Goal: Information Seeking & Learning: Understand process/instructions

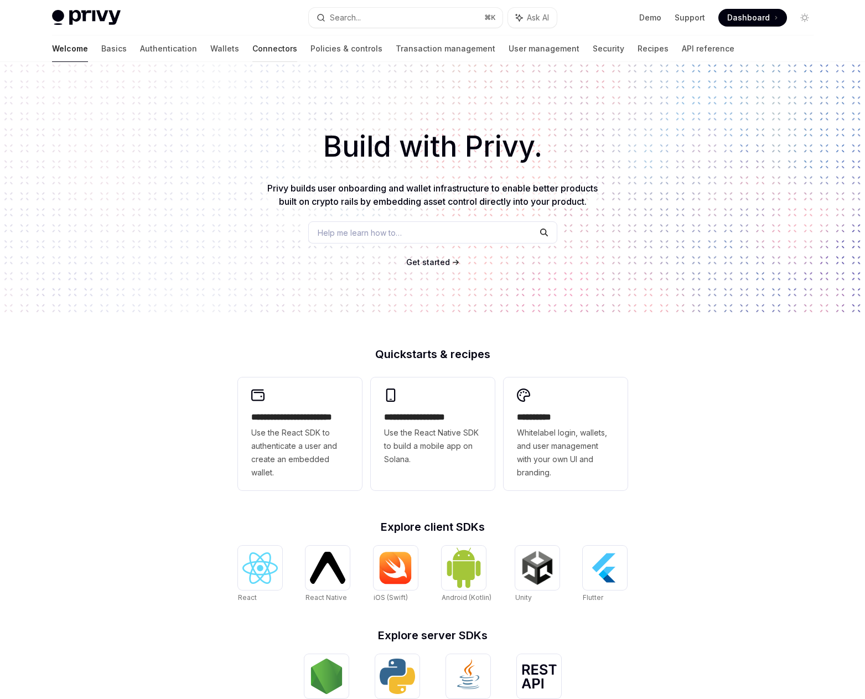
click at [252, 44] on link "Connectors" at bounding box center [274, 48] width 45 height 27
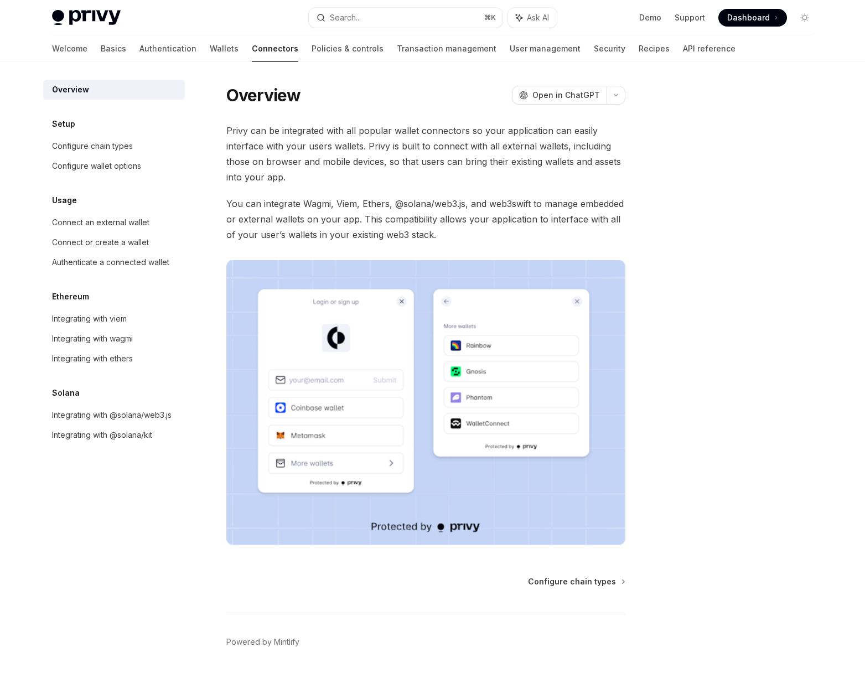
click at [147, 48] on div "Welcome Basics Authentication Wallets Connectors Policies & controls Transactio…" at bounding box center [393, 48] width 683 height 27
click at [210, 48] on link "Wallets" at bounding box center [224, 48] width 29 height 27
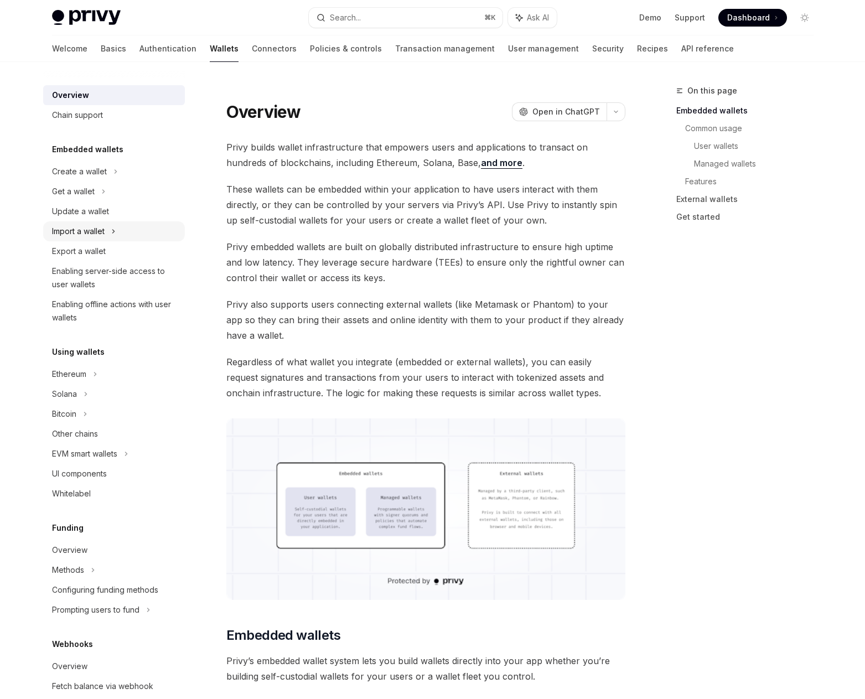
click at [100, 226] on div "Import a wallet" at bounding box center [78, 231] width 53 height 13
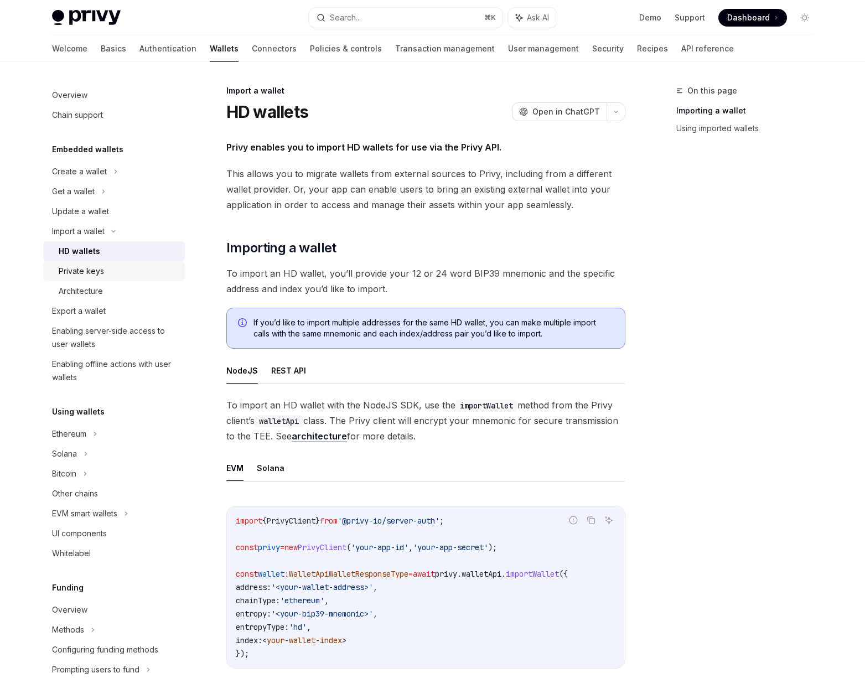
click at [69, 269] on div "Private keys" at bounding box center [81, 270] width 45 height 13
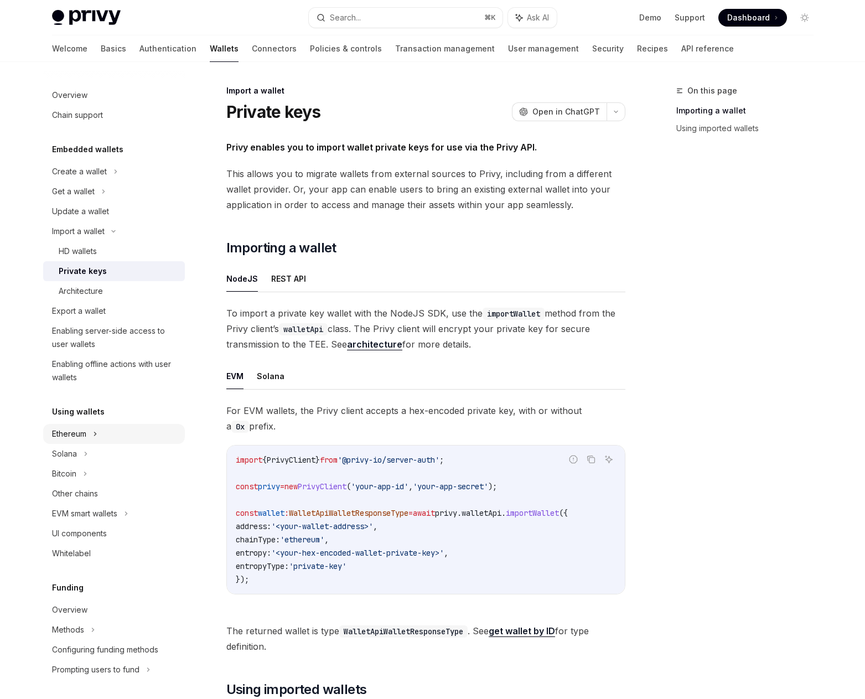
click at [99, 436] on div "Ethereum" at bounding box center [114, 434] width 142 height 20
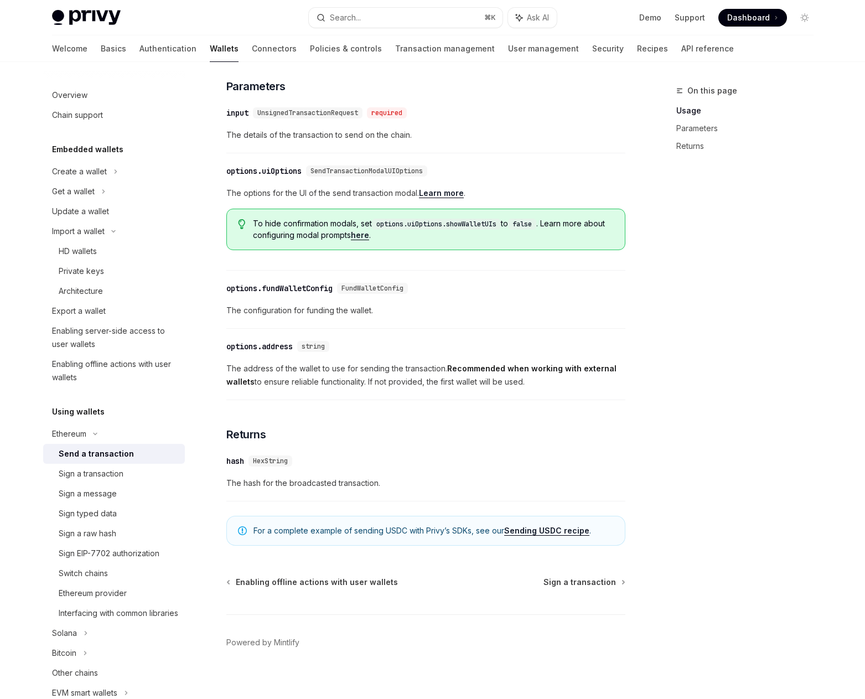
scroll to position [475, 0]
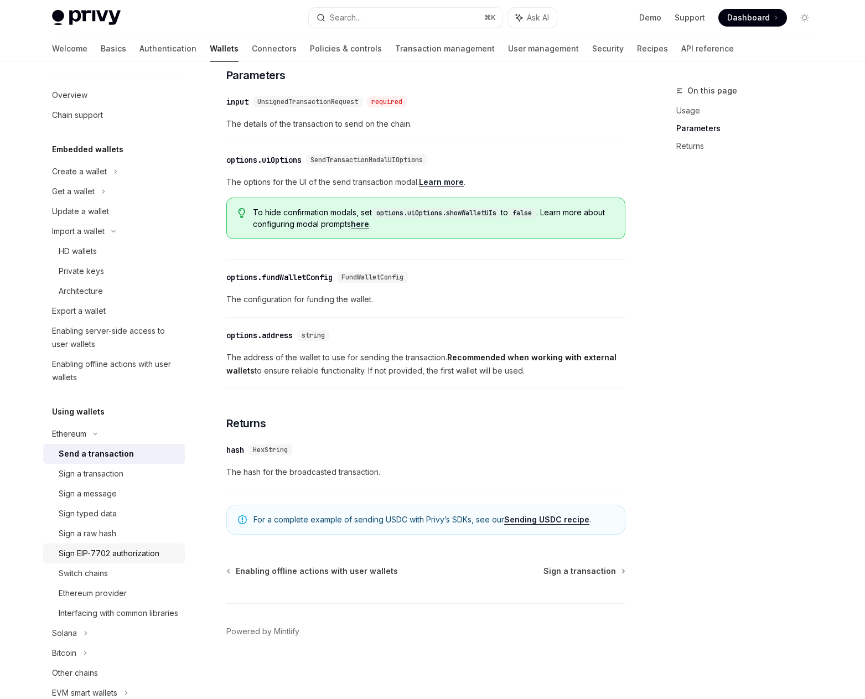
click at [148, 560] on link "Sign EIP-7702 authorization" at bounding box center [114, 553] width 142 height 20
type textarea "*"
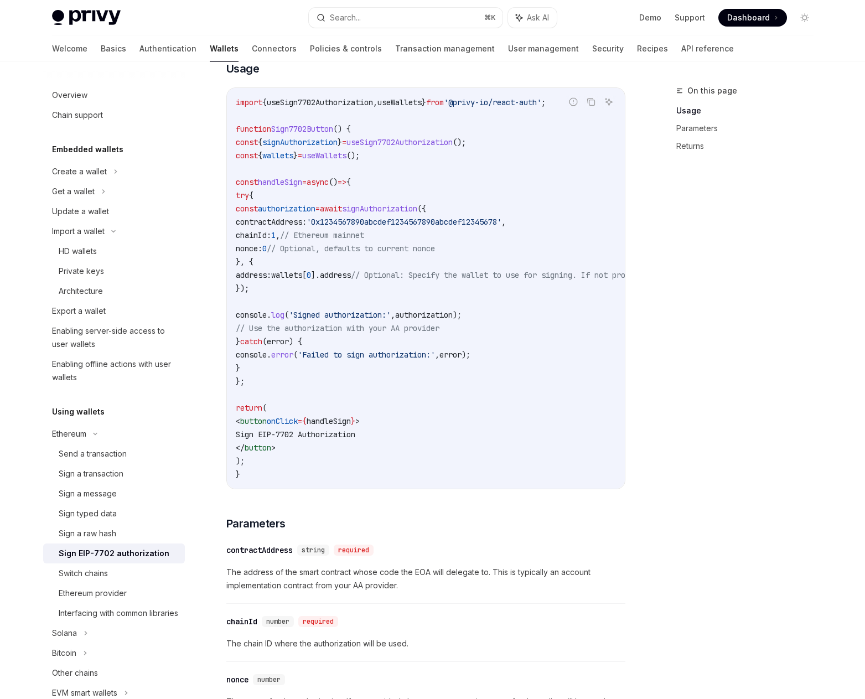
scroll to position [401, 0]
